Goal: Information Seeking & Learning: Stay updated

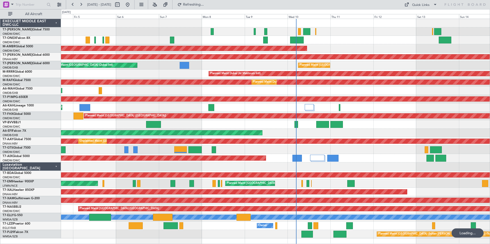
click at [147, 30] on div "Planned Maint Dubai (Al Maktoum Intl)" at bounding box center [275, 31] width 429 height 8
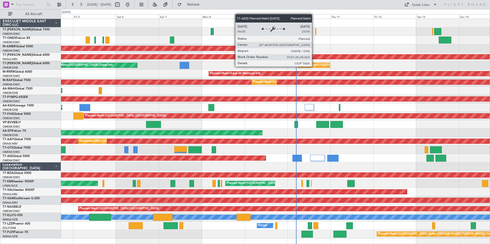
click at [314, 66] on div "Planned Maint [GEOGRAPHIC_DATA] ([GEOGRAPHIC_DATA] Intl)" at bounding box center [343, 65] width 86 height 8
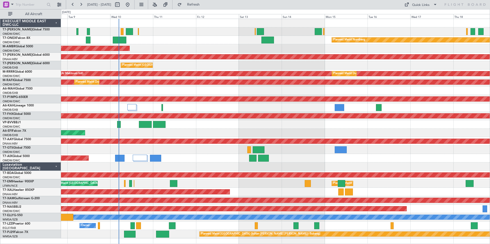
click at [196, 78] on div "Planned Maint Nurnberg AOG Maint [GEOGRAPHIC_DATA] (Al Maktoum Intl) Unplanned …" at bounding box center [275, 129] width 429 height 220
click at [194, 4] on button "Refresh" at bounding box center [190, 5] width 31 height 8
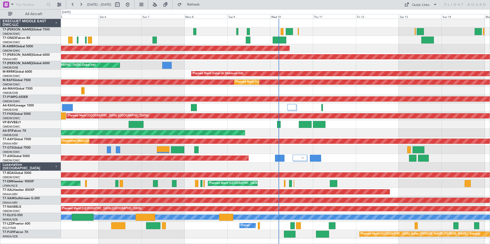
click at [366, 77] on div "Planned Maint Dubai (Al Maktoum Intl) Planned Maint [GEOGRAPHIC_DATA] (Al Makto…" at bounding box center [275, 74] width 429 height 8
click at [141, 30] on div "Planned Maint Dubai (Al Maktoum Intl)" at bounding box center [275, 31] width 429 height 8
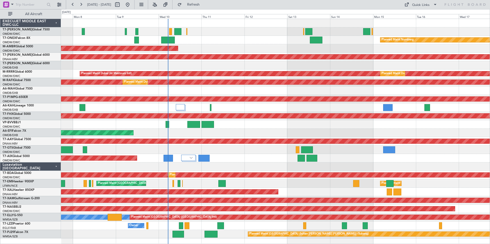
click at [257, 35] on div "Planned Maint Nurnberg AOG Maint [GEOGRAPHIC_DATA] (Al Maktoum Intl) Unplanned …" at bounding box center [275, 129] width 429 height 220
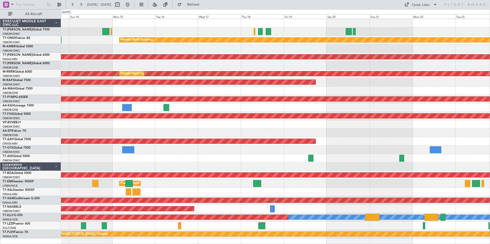
click at [112, 32] on div at bounding box center [275, 31] width 429 height 8
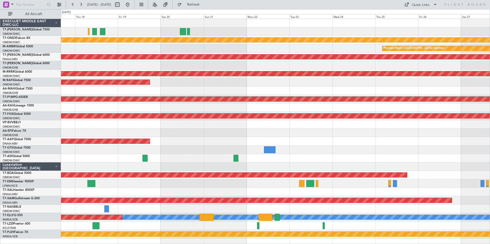
click at [220, 30] on div at bounding box center [275, 31] width 429 height 8
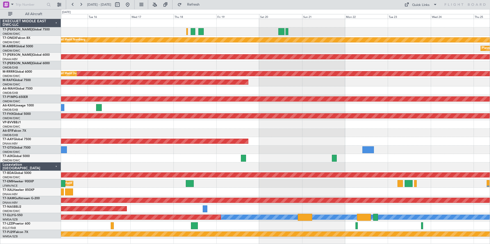
click at [423, 36] on div "Planned Maint Nurnberg Planned Maint [GEOGRAPHIC_DATA] (Seletar) Unplanned Main…" at bounding box center [275, 129] width 429 height 220
